Goal: Task Accomplishment & Management: Manage account settings

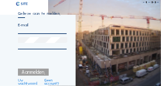
click at [32, 74] on div "Aanmelden." at bounding box center [33, 71] width 31 height 7
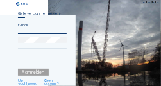
click at [24, 26] on input "email" at bounding box center [42, 24] width 49 height 5
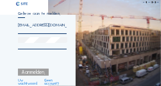
type input "jvandev5@its.jnj.com"
click at [22, 44] on div at bounding box center [42, 43] width 49 height 12
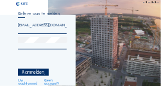
click at [33, 74] on div "Aanmelden." at bounding box center [33, 71] width 31 height 7
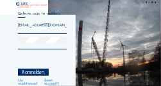
click at [37, 74] on div "Aanmelden." at bounding box center [33, 71] width 31 height 7
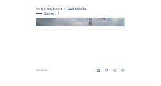
scroll to position [90, 0]
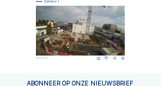
click at [77, 24] on img at bounding box center [80, 31] width 89 height 50
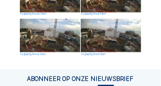
scroll to position [346, 0]
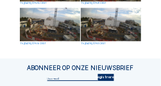
click at [44, 28] on img at bounding box center [50, 25] width 60 height 34
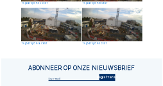
scroll to position [349, 0]
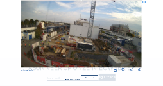
click at [138, 70] on icon at bounding box center [140, 70] width 4 height 4
